Goal: Transaction & Acquisition: Purchase product/service

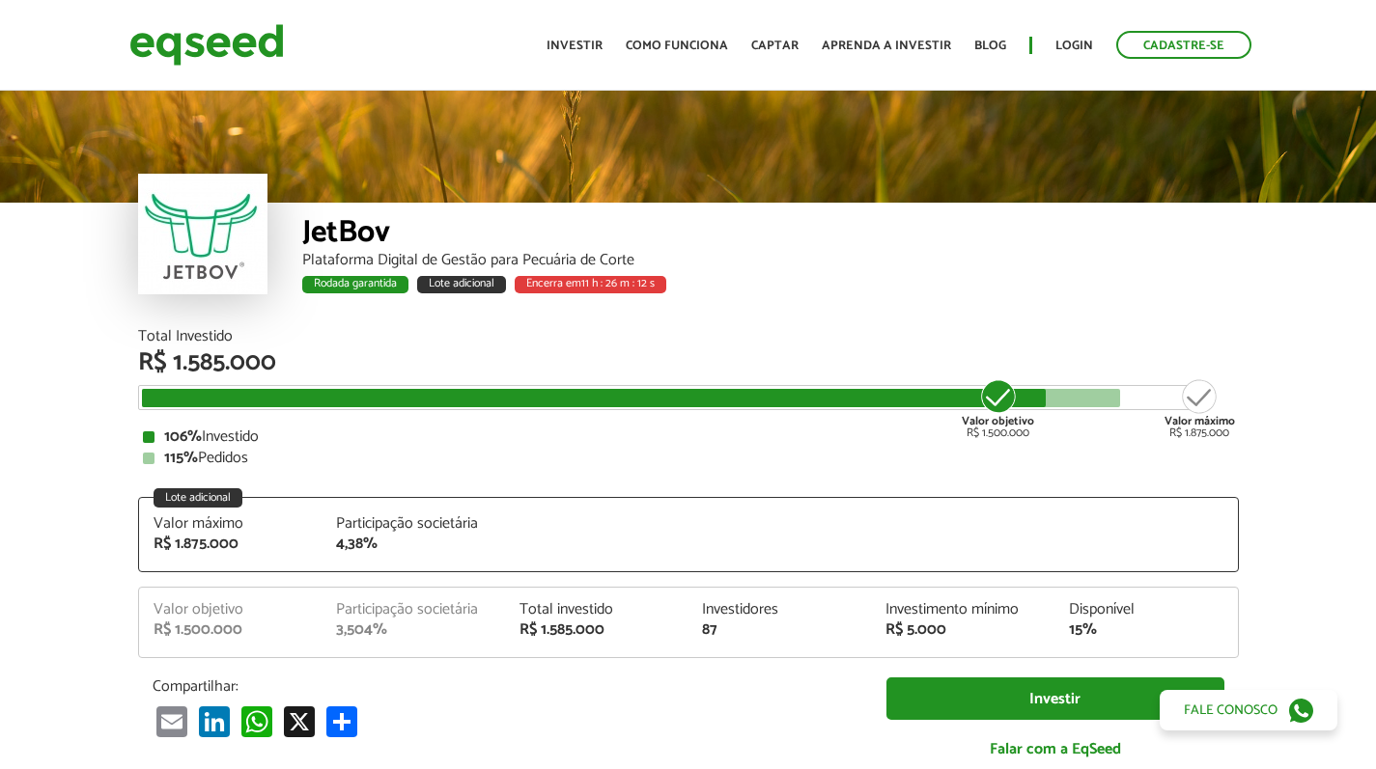
scroll to position [2317, 0]
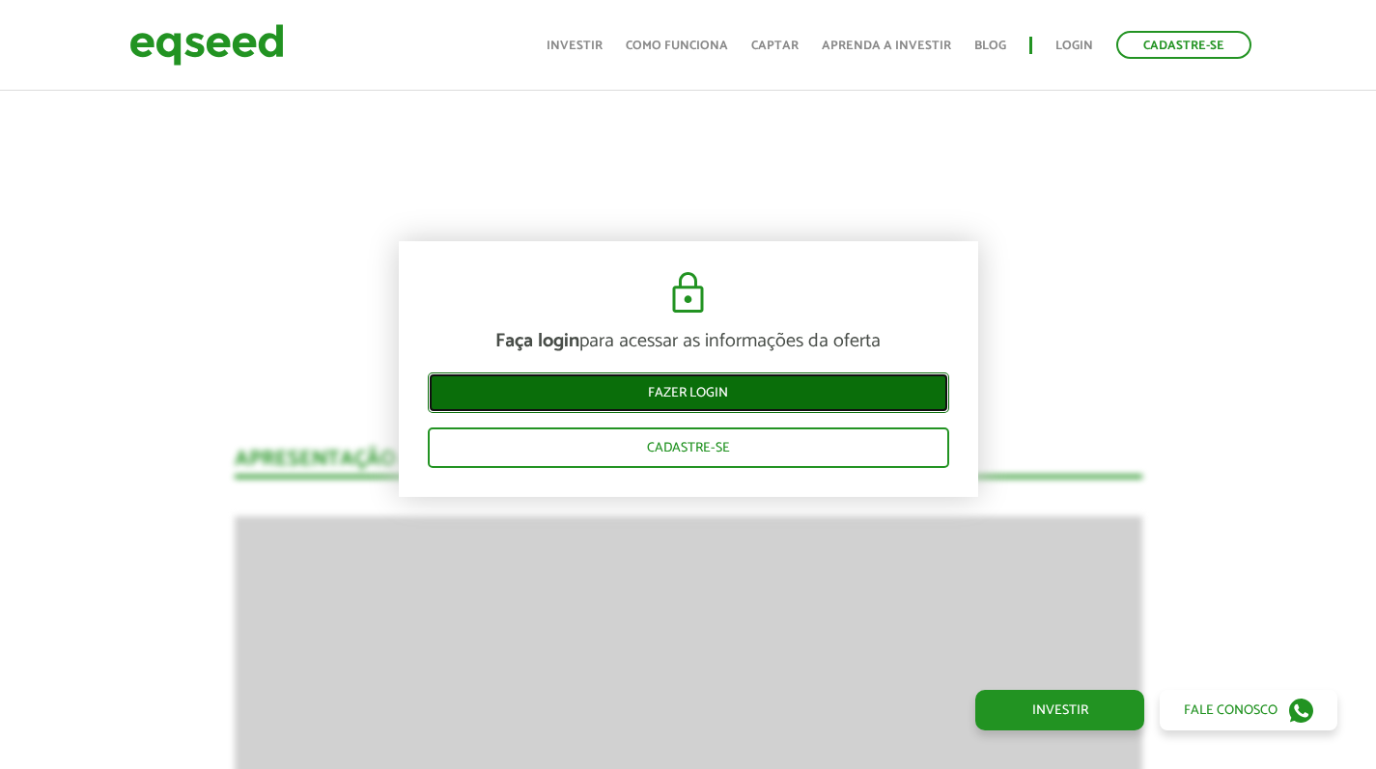
click at [599, 404] on link "Fazer login" at bounding box center [688, 393] width 521 height 41
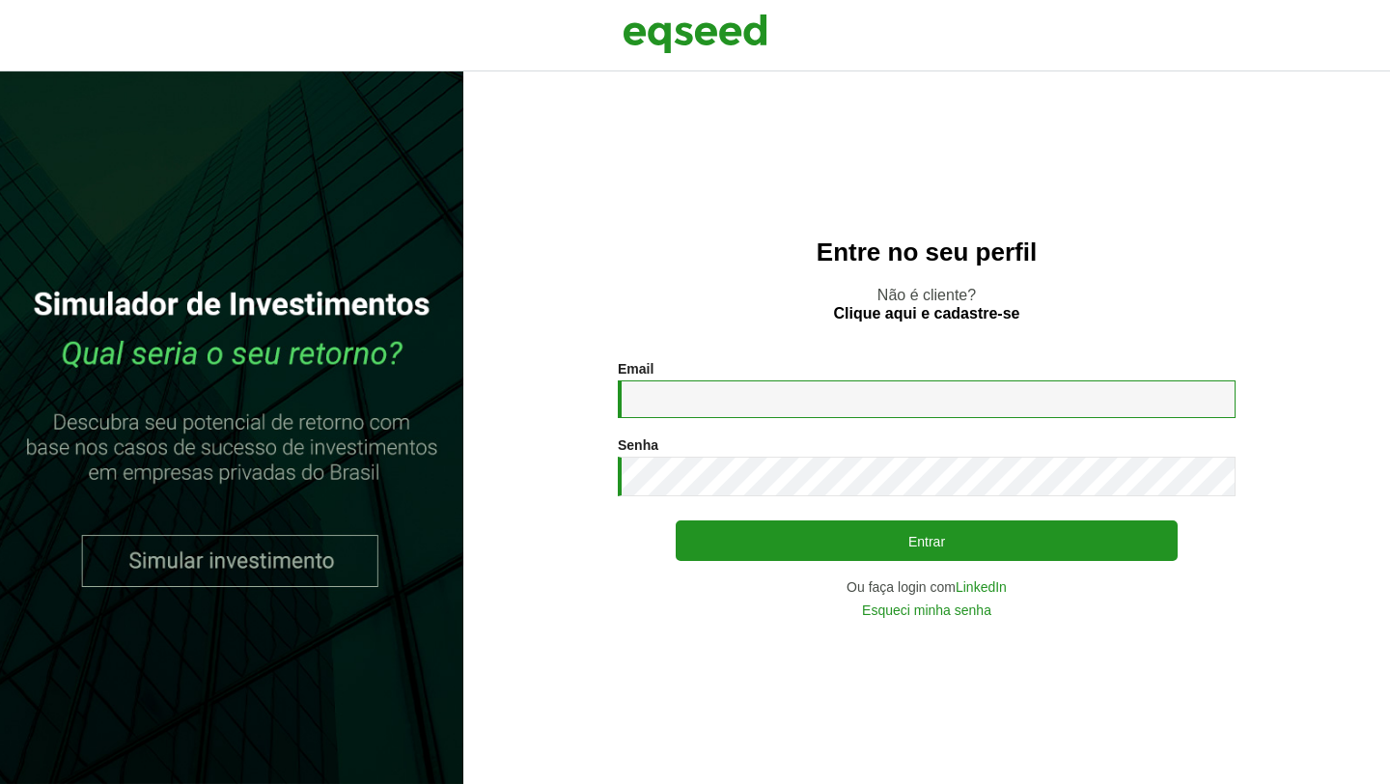
click at [656, 413] on input "Email *" at bounding box center [927, 399] width 618 height 38
click at [654, 413] on input "Email *" at bounding box center [927, 399] width 618 height 38
type input "**********"
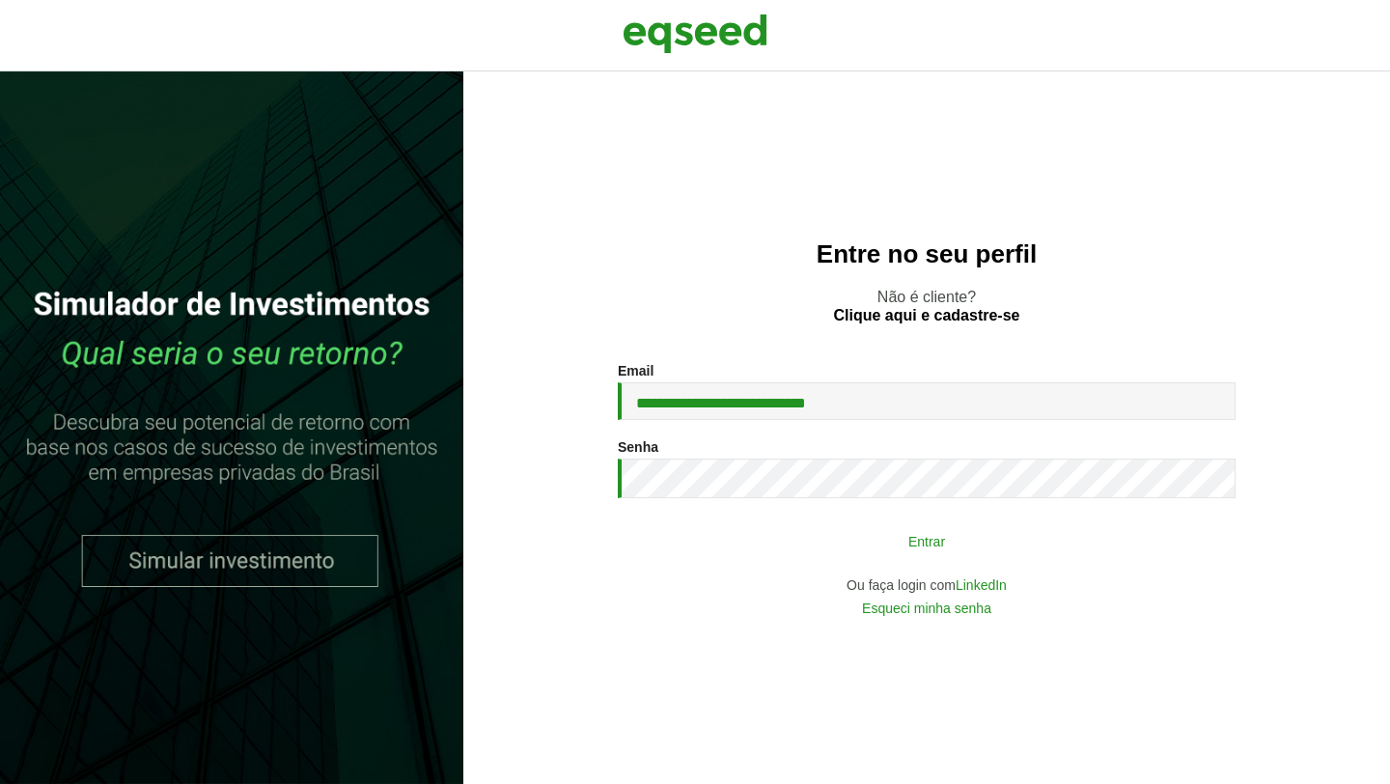
click at [895, 539] on button "Entrar" at bounding box center [927, 540] width 502 height 37
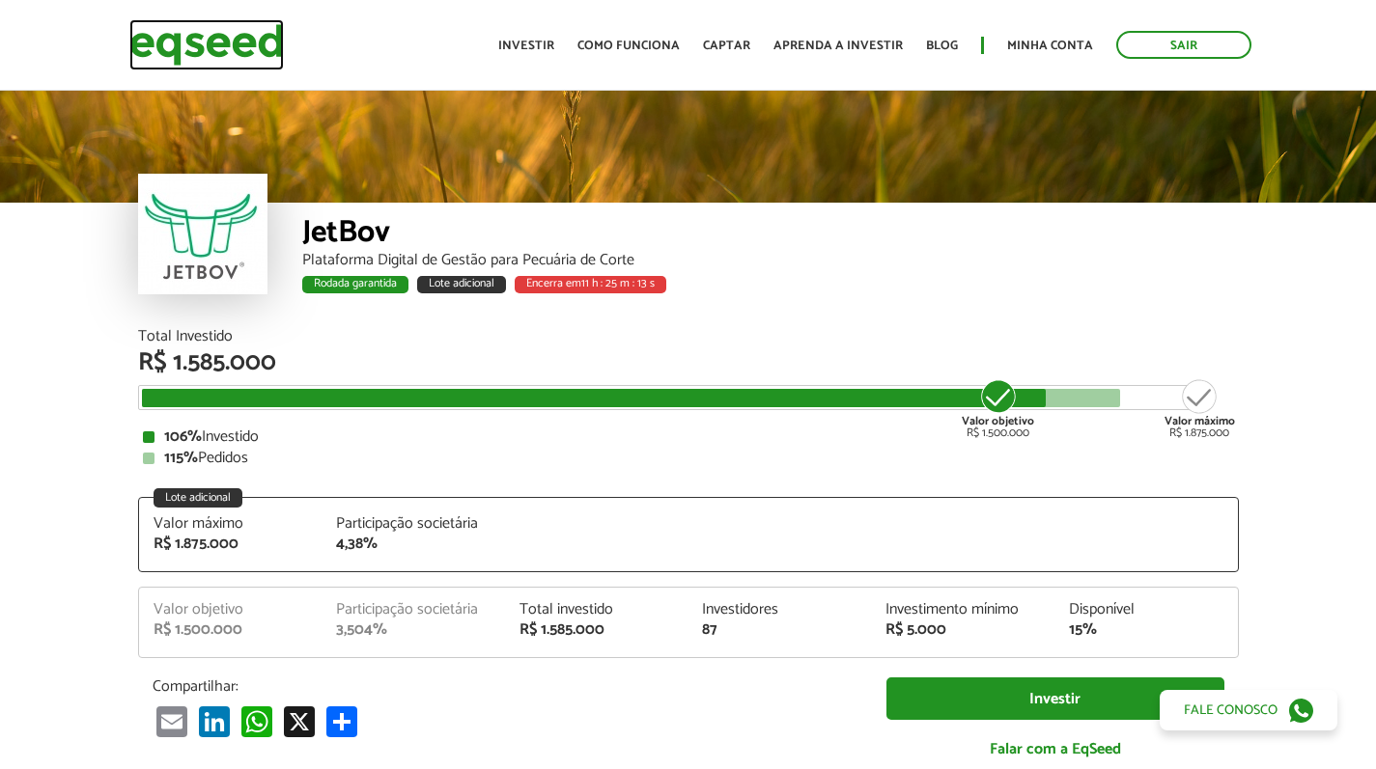
click at [212, 55] on img at bounding box center [206, 44] width 154 height 51
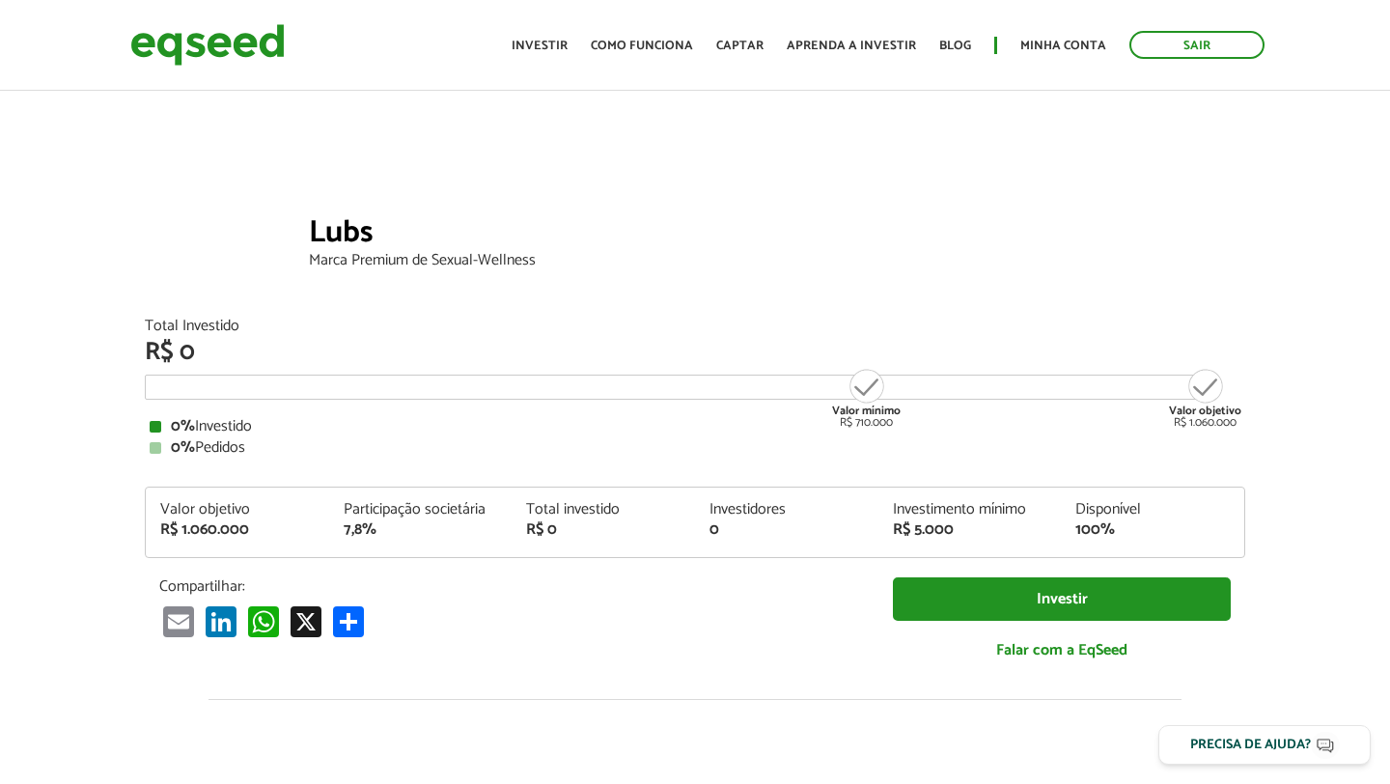
click at [199, 224] on div at bounding box center [209, 234] width 129 height 121
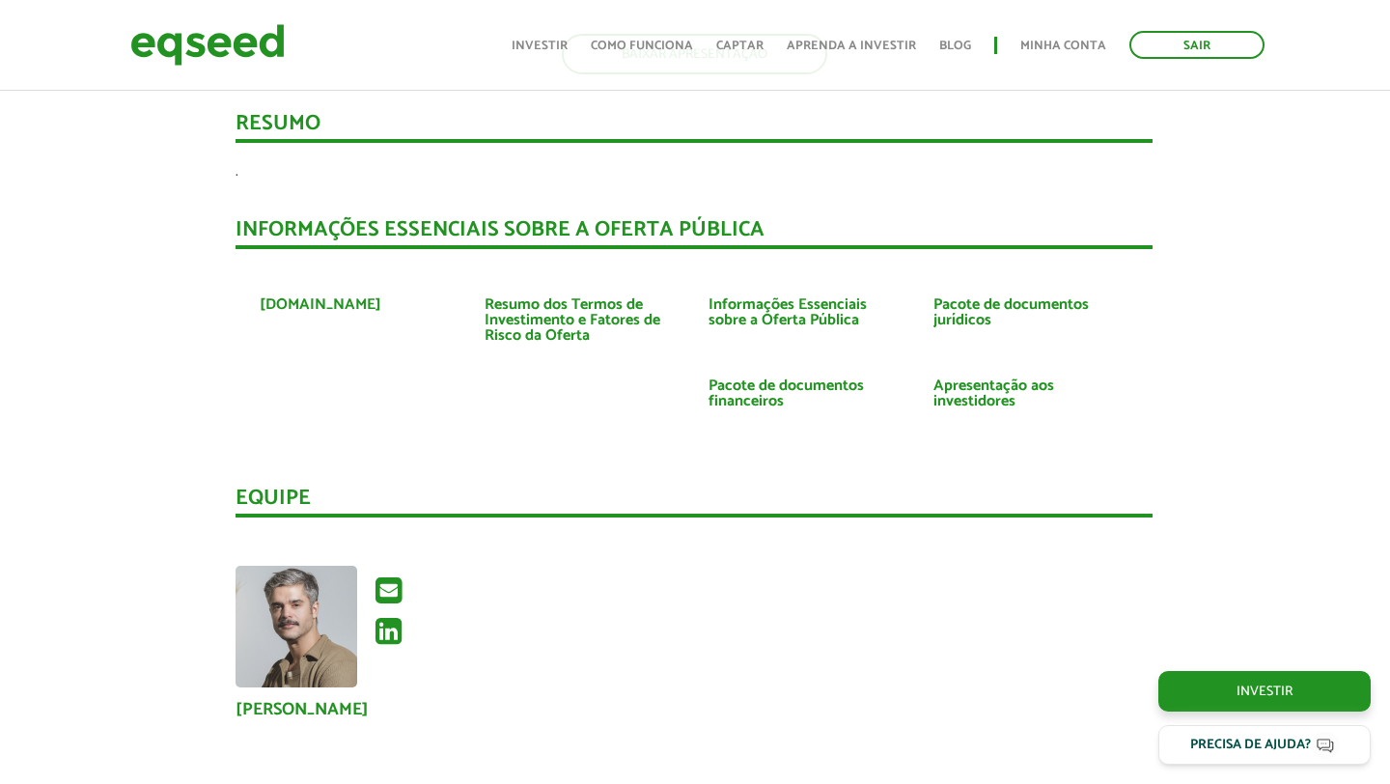
scroll to position [1560, 1]
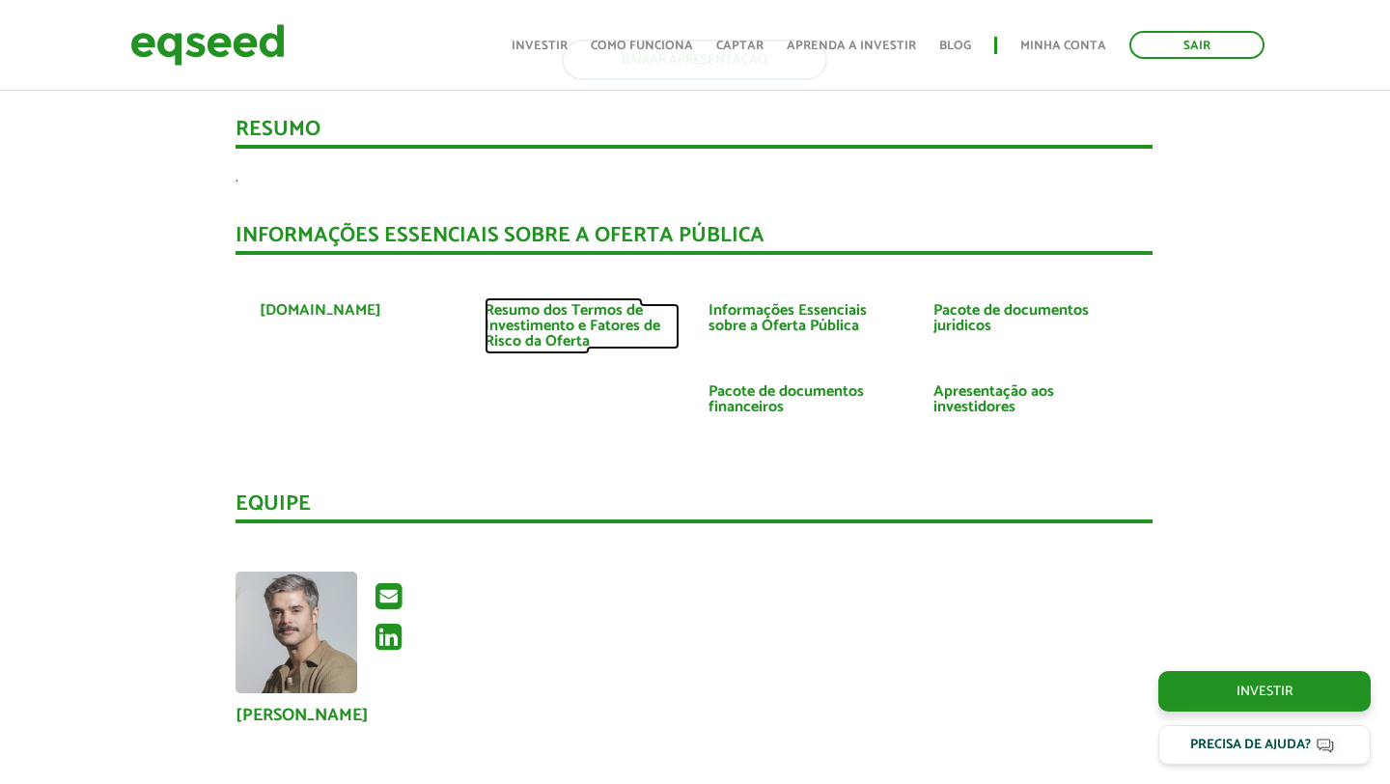
click at [572, 339] on link "Resumo dos Termos de Investimento e Fatores de Risco da Oferta" at bounding box center [583, 326] width 196 height 46
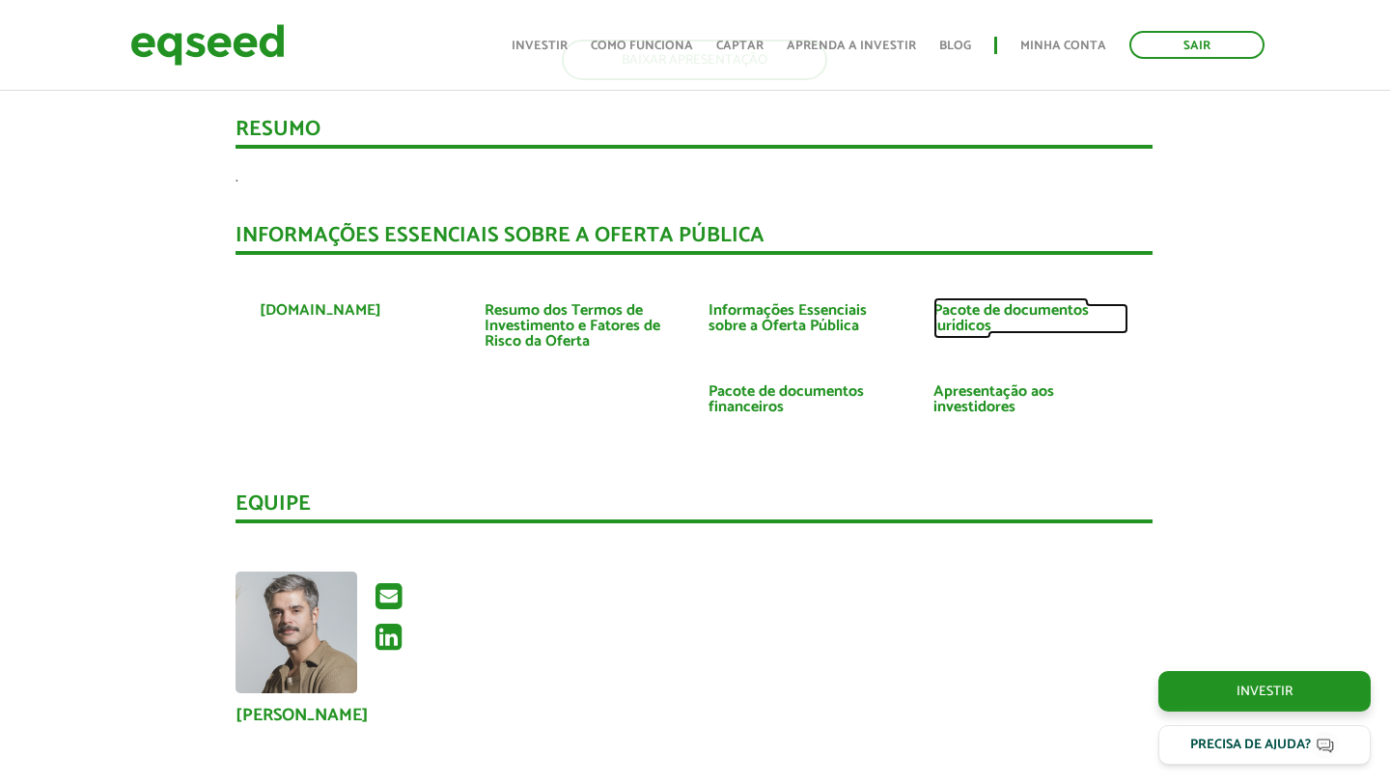
click at [959, 312] on link "Pacote de documentos jurídicos" at bounding box center [1032, 318] width 196 height 31
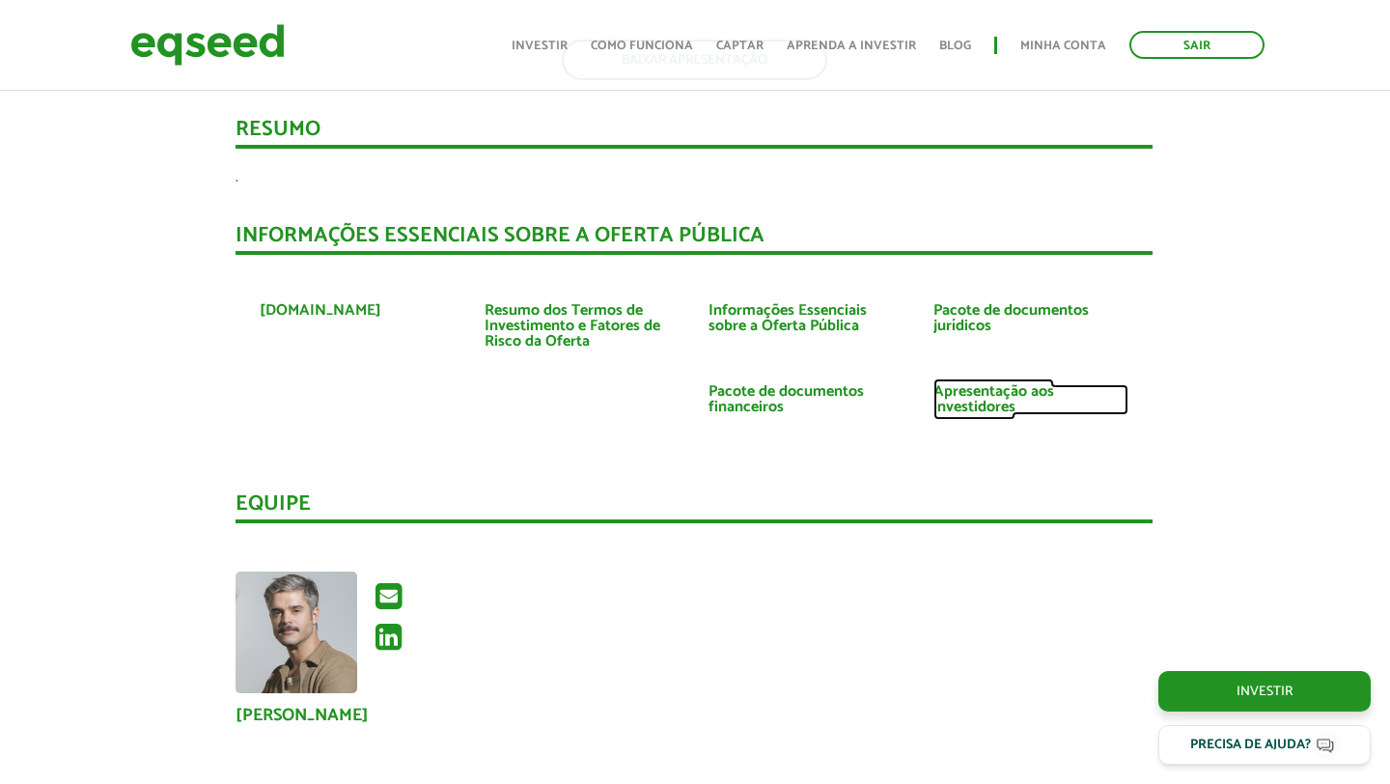
click at [963, 392] on link "Apresentação aos investidores" at bounding box center [1032, 399] width 196 height 31
click at [788, 392] on link "Pacote de documentos financeiros" at bounding box center [807, 399] width 196 height 31
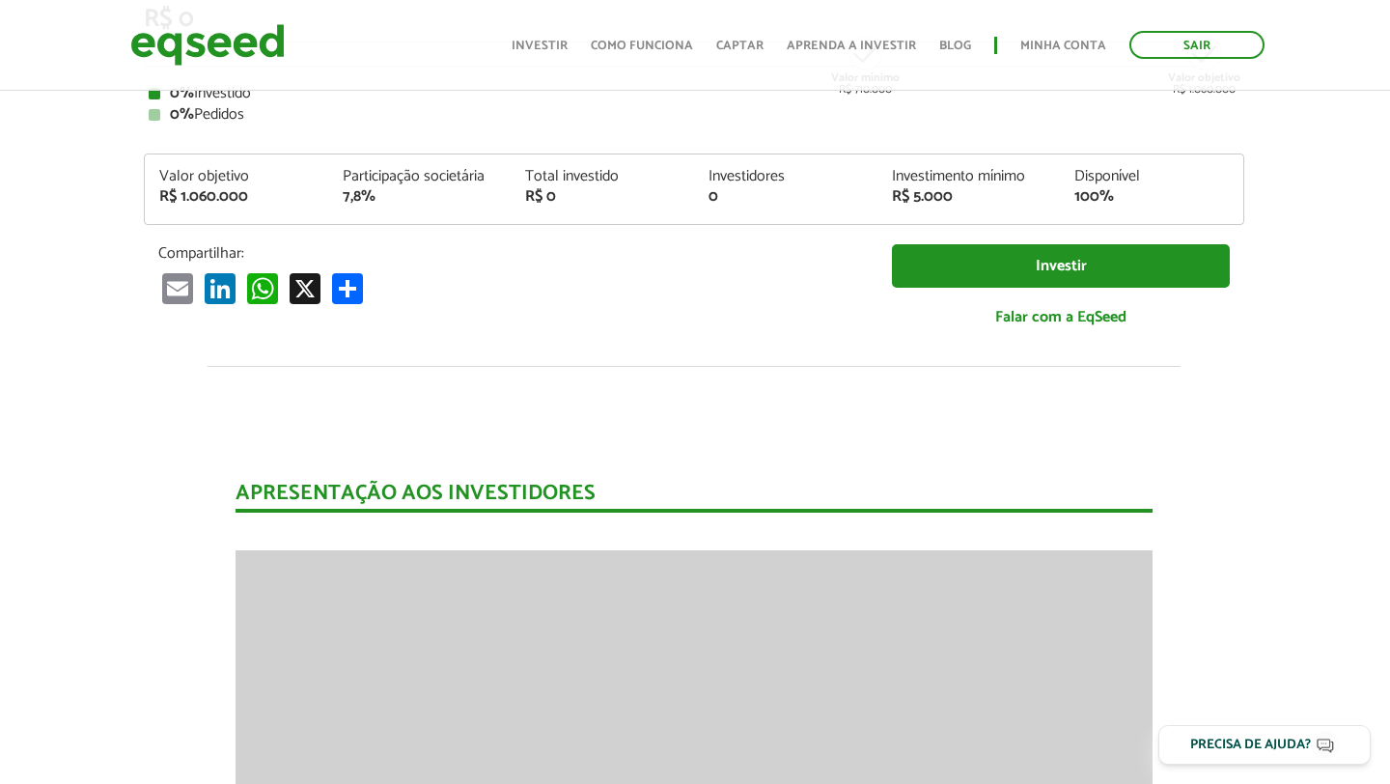
scroll to position [0, 1]
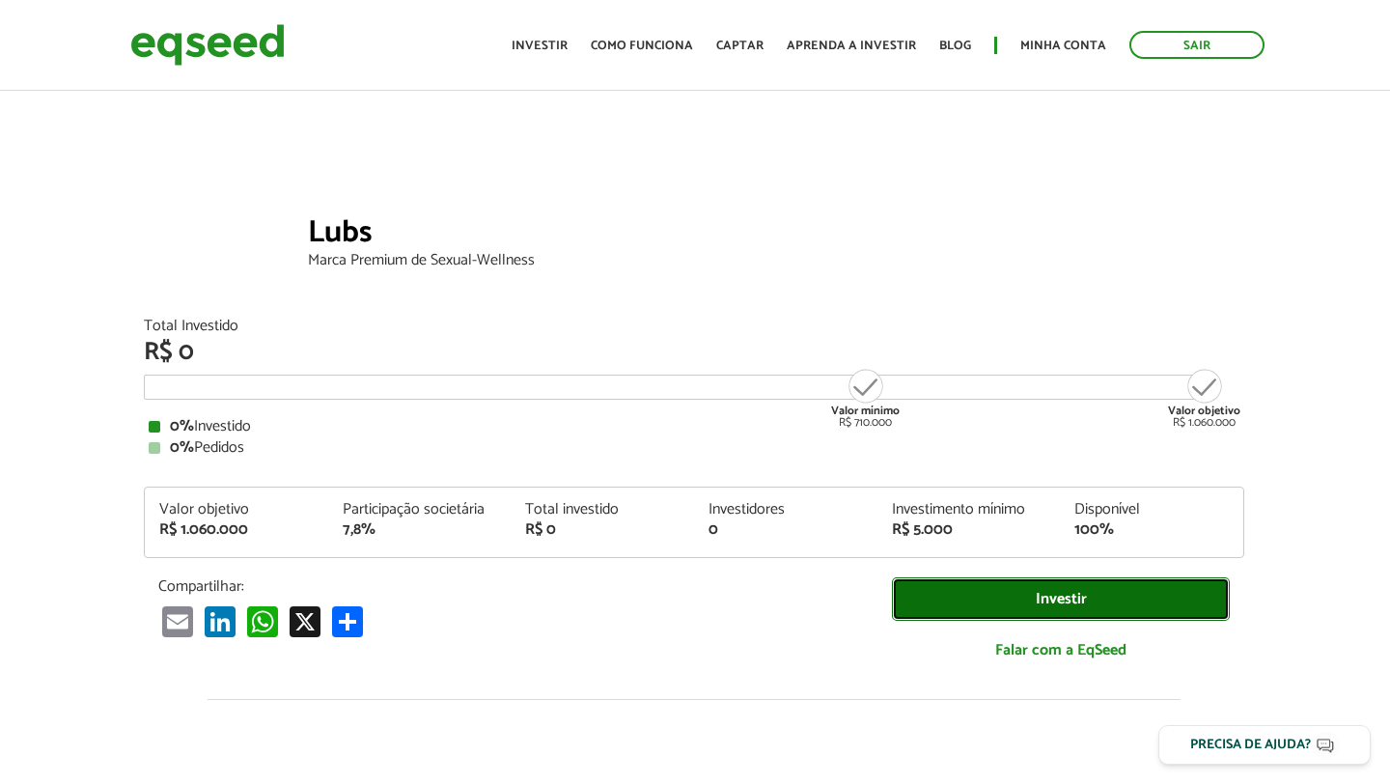
click at [1028, 600] on link "Investir" at bounding box center [1061, 598] width 338 height 43
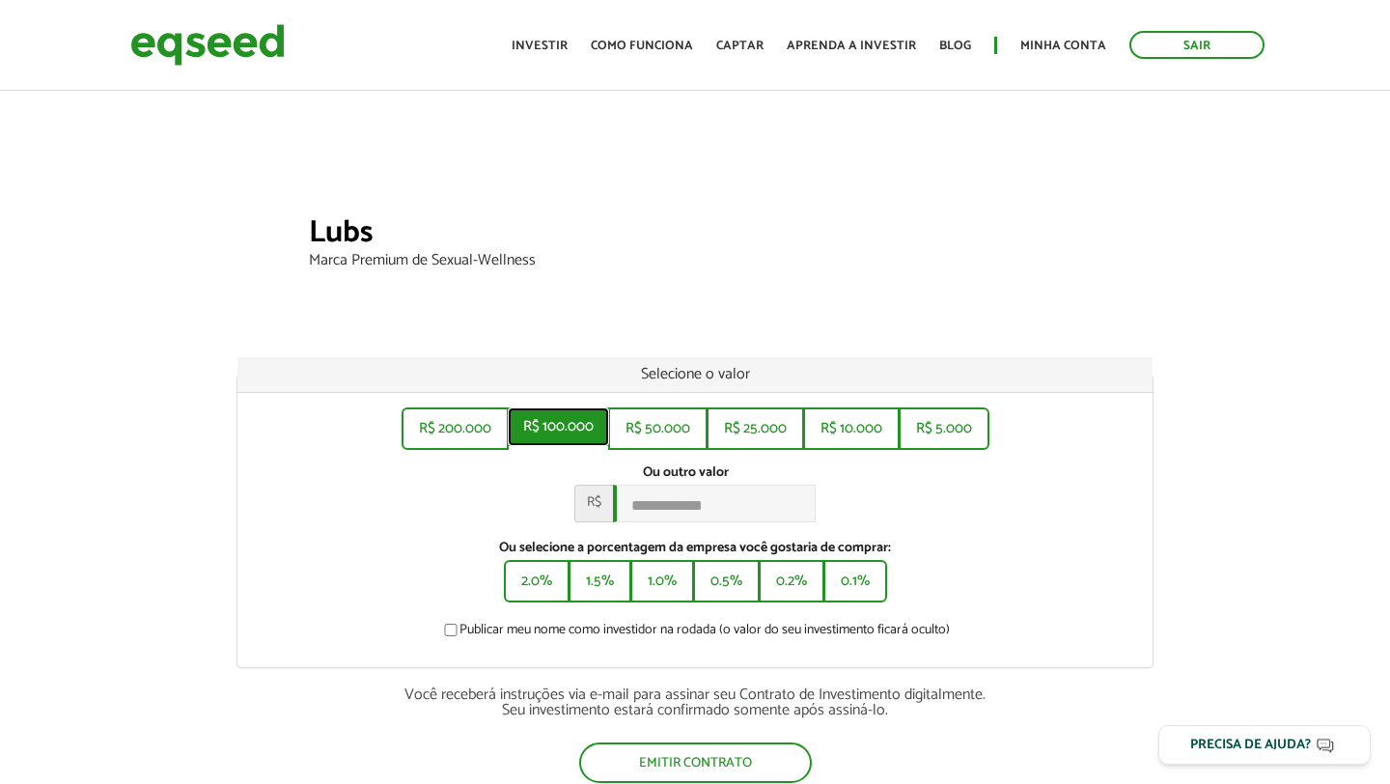
click at [552, 435] on button "R$ 100.000" at bounding box center [558, 426] width 101 height 39
type input "*******"
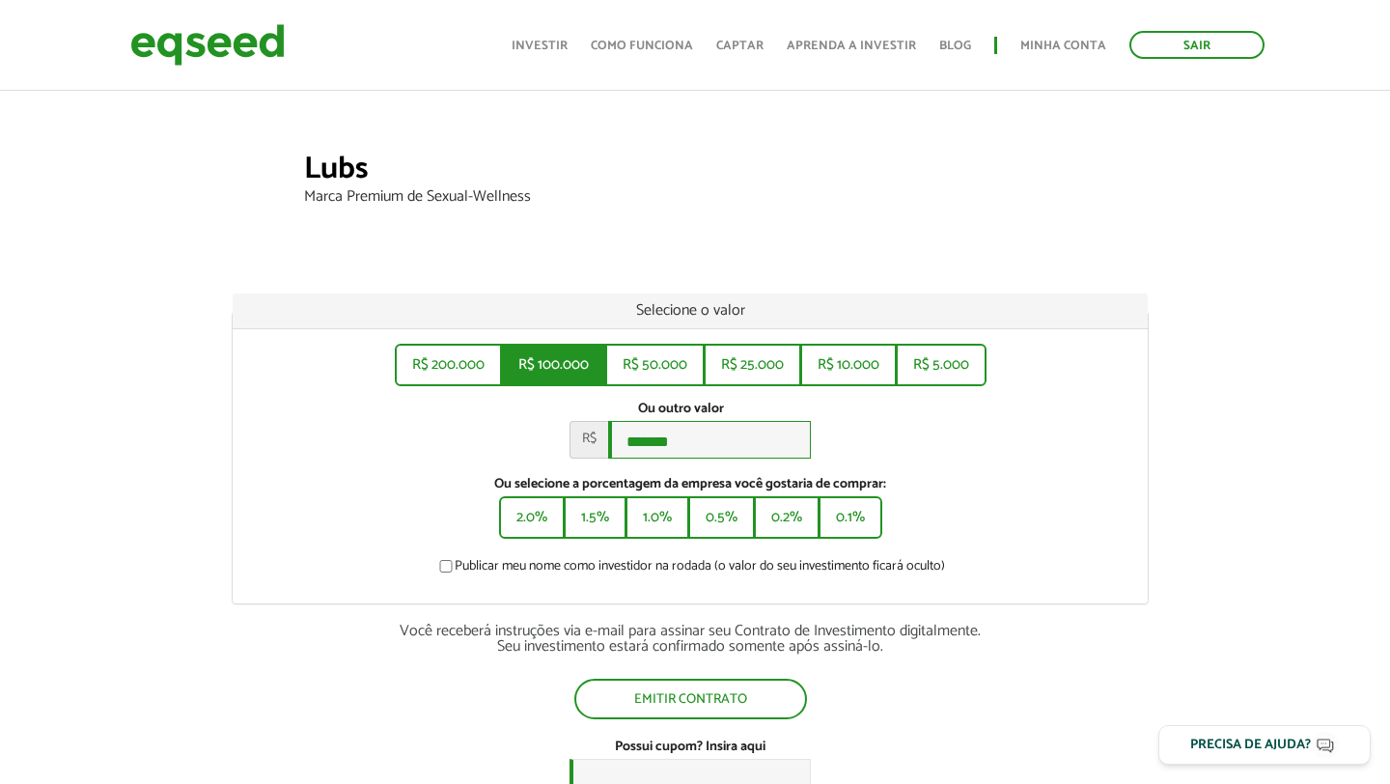
scroll to position [64, 3]
click at [1073, 52] on link "Minha conta" at bounding box center [1063, 46] width 86 height 13
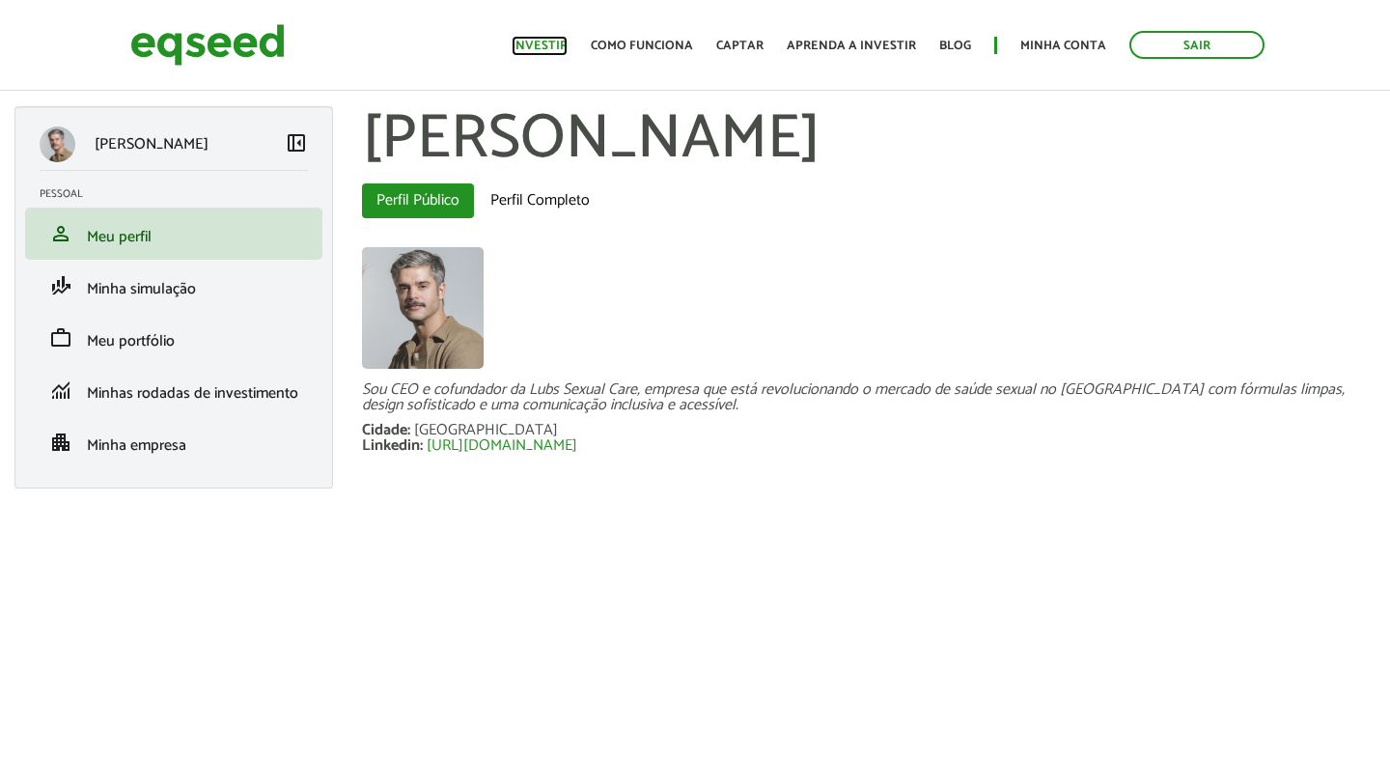
click at [533, 45] on link "Investir" at bounding box center [540, 46] width 56 height 13
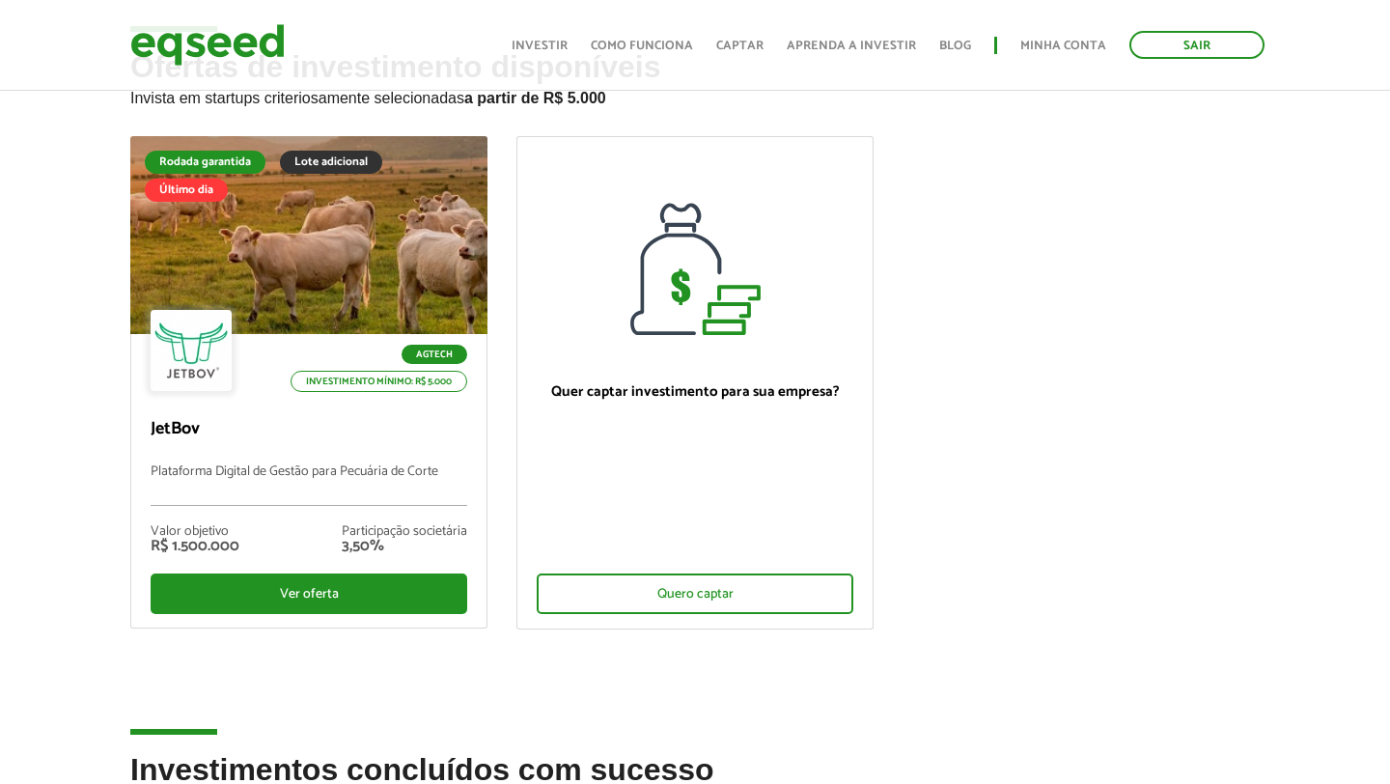
scroll to position [91, 0]
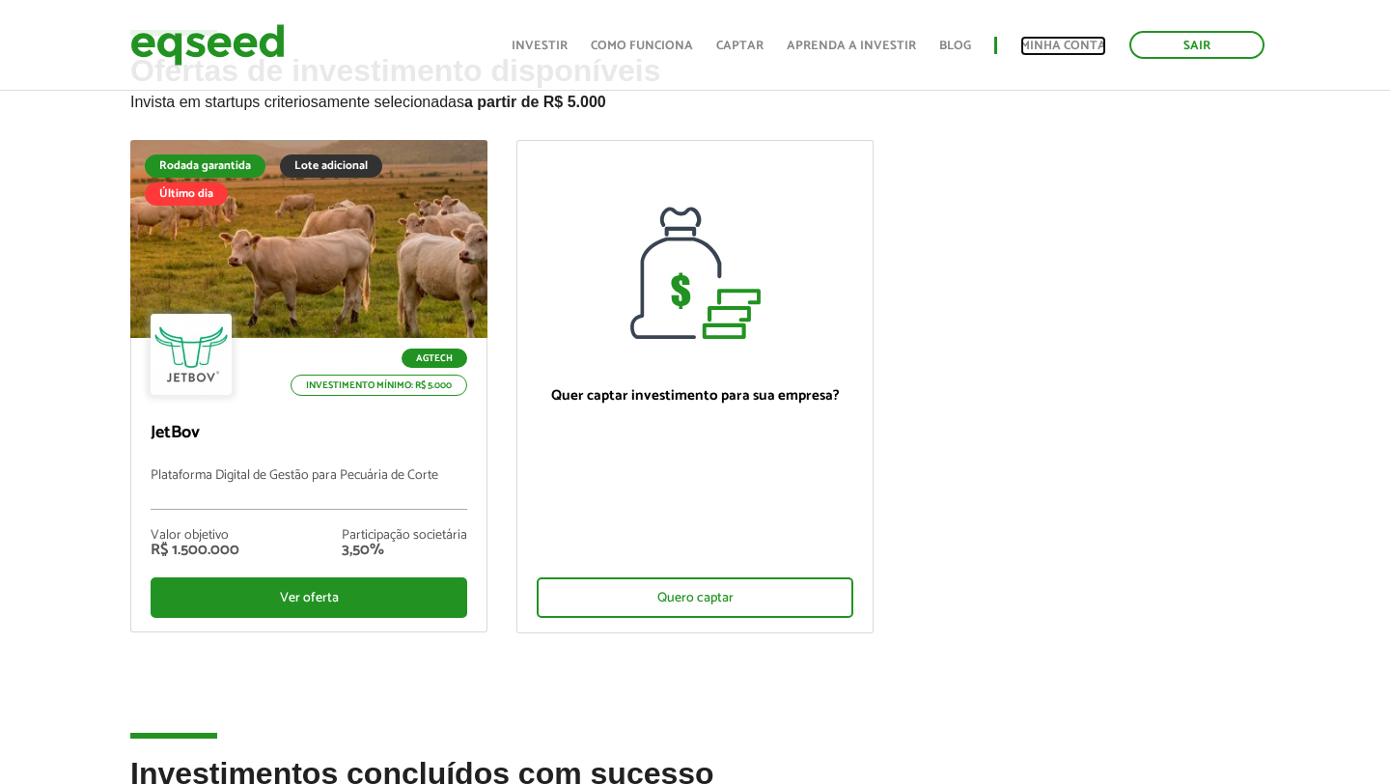
click at [1052, 48] on link "Minha conta" at bounding box center [1063, 46] width 86 height 13
